Goal: Task Accomplishment & Management: Manage account settings

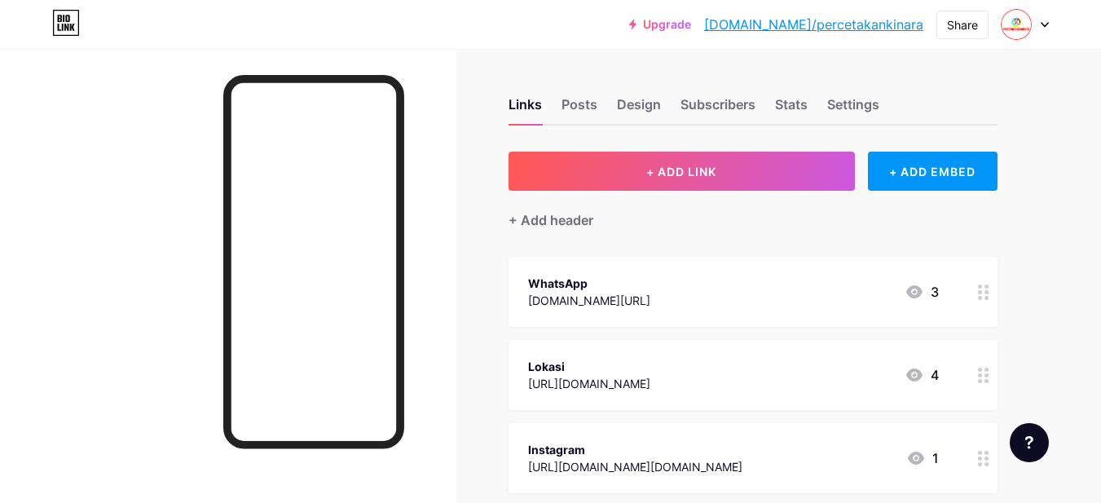
scroll to position [326, 0]
click at [571, 109] on div "Posts" at bounding box center [580, 109] width 36 height 29
click at [836, 107] on div "Settings" at bounding box center [853, 109] width 52 height 29
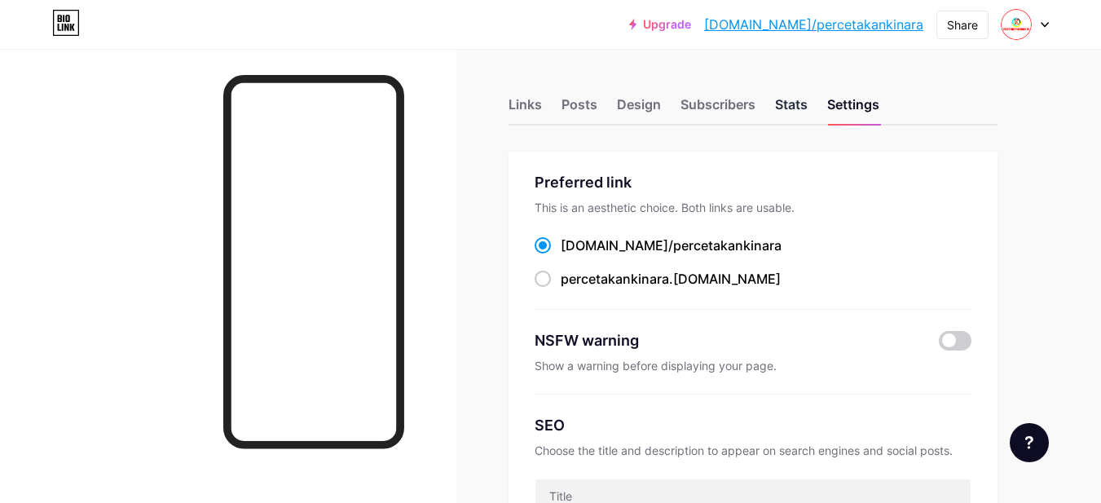
click at [779, 107] on div "Stats" at bounding box center [791, 109] width 33 height 29
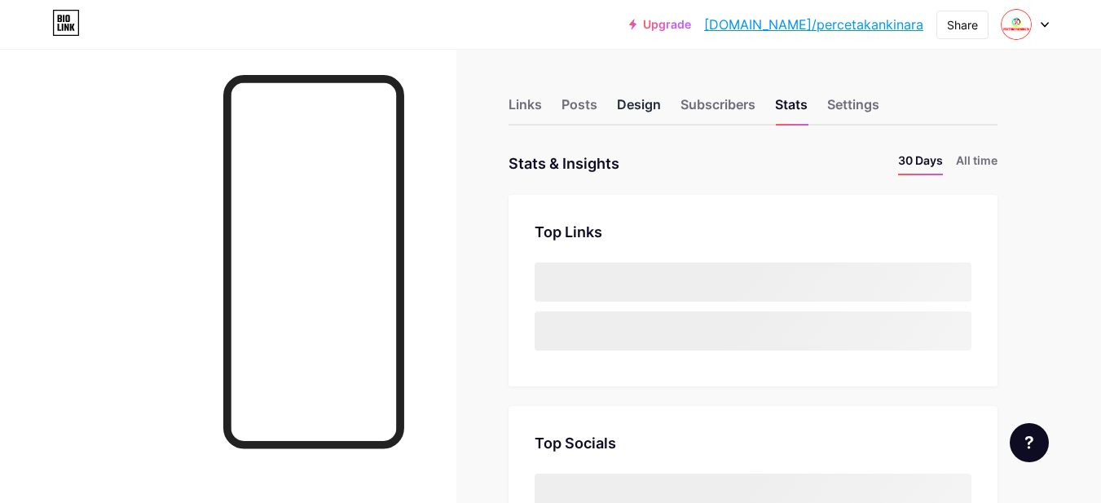
click at [632, 109] on div "Design" at bounding box center [639, 109] width 44 height 29
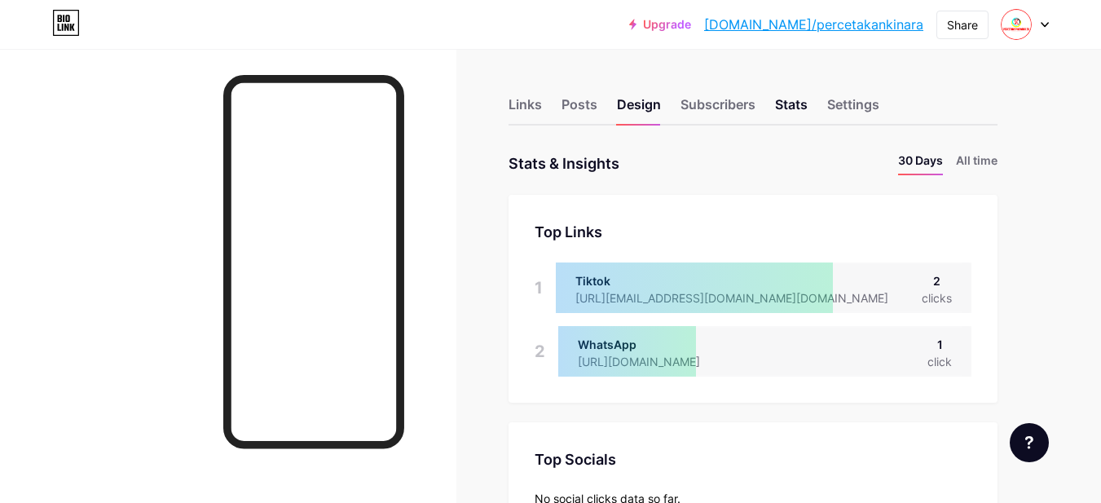
scroll to position [82, 0]
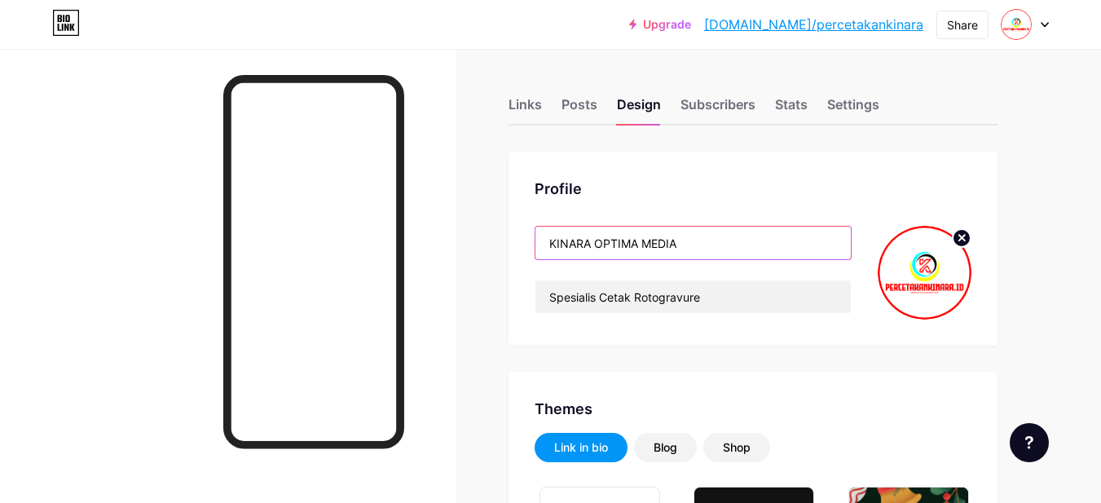
click at [719, 241] on input "KINARA OPTIMA MEDIA" at bounding box center [693, 243] width 315 height 33
click at [803, 159] on div "Profile KINARA OPTIMA MEDIA Spesialis Cetak Rotogravure" at bounding box center [753, 249] width 489 height 194
click at [531, 103] on div "Links" at bounding box center [525, 109] width 33 height 29
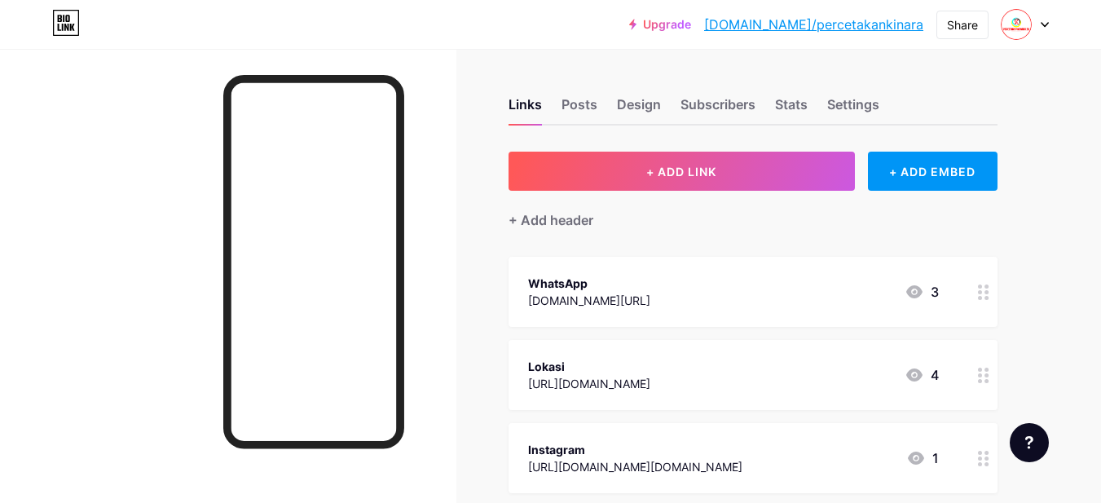
click at [818, 32] on link "[DOMAIN_NAME]/percetakankinara" at bounding box center [813, 25] width 219 height 20
click at [1037, 24] on div at bounding box center [1025, 24] width 47 height 29
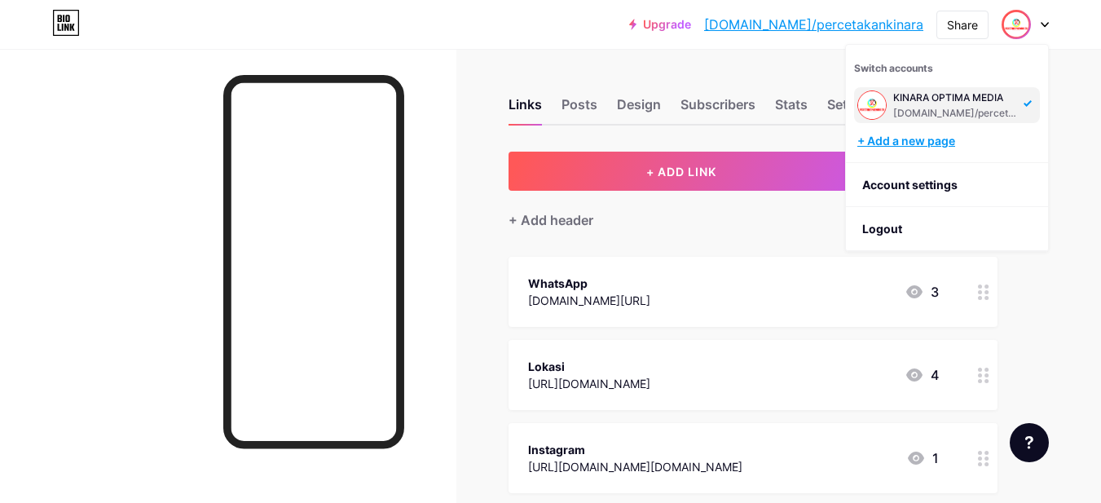
click at [928, 145] on div "+ Add a new page" at bounding box center [948, 141] width 183 height 16
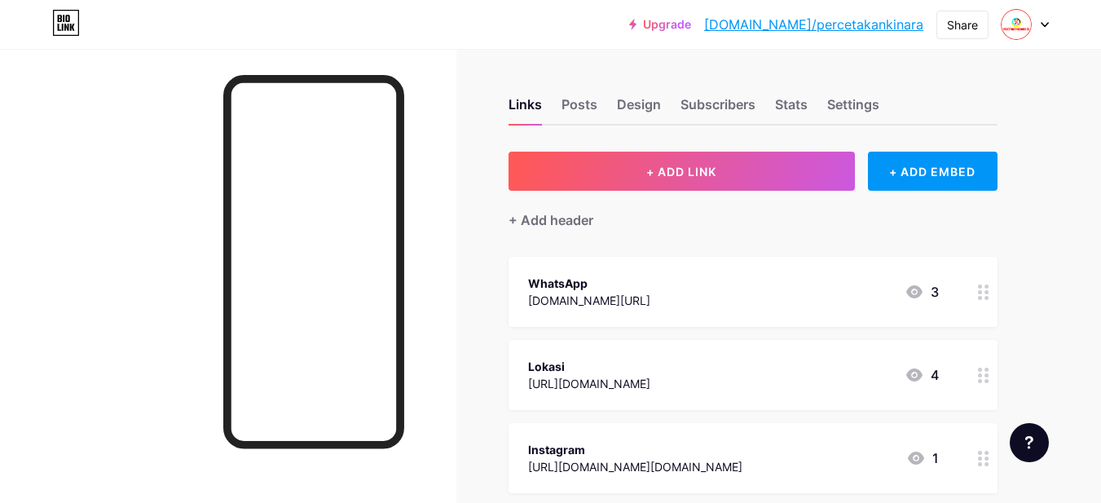
click at [1038, 16] on div at bounding box center [1025, 24] width 47 height 29
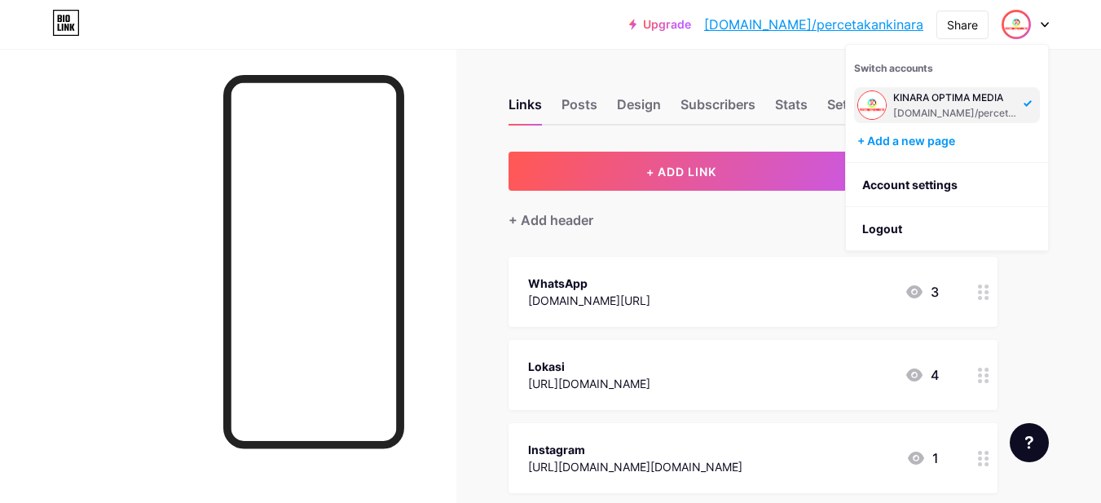
click at [1038, 16] on div at bounding box center [1025, 24] width 47 height 29
